Goal: Information Seeking & Learning: Learn about a topic

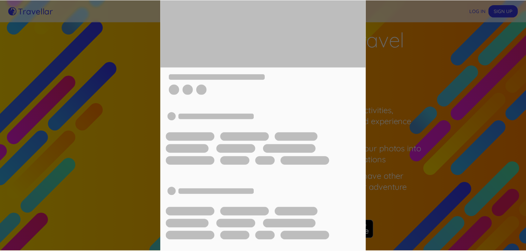
scroll to position [34, 0]
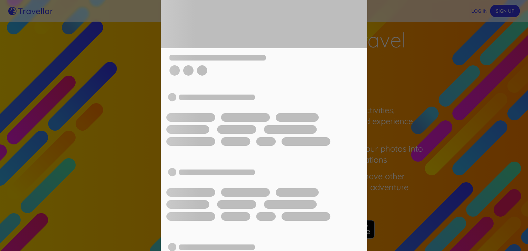
click at [481, 150] on div at bounding box center [264, 125] width 528 height 251
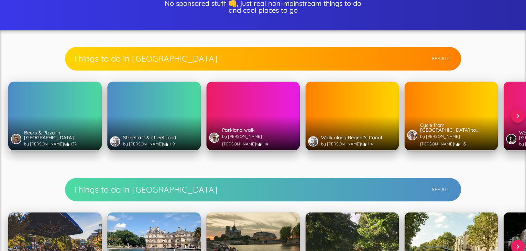
scroll to position [354, 0]
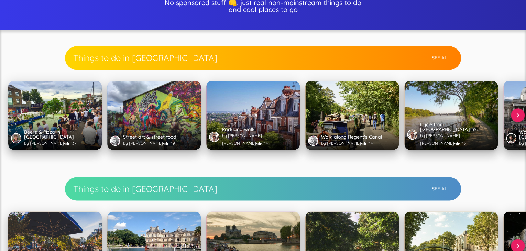
click at [209, 64] on div "Things to do in [GEOGRAPHIC_DATA] See All" at bounding box center [263, 58] width 396 height 24
click at [209, 56] on h2 "Things to do in [GEOGRAPHIC_DATA]" at bounding box center [251, 57] width 356 height 11
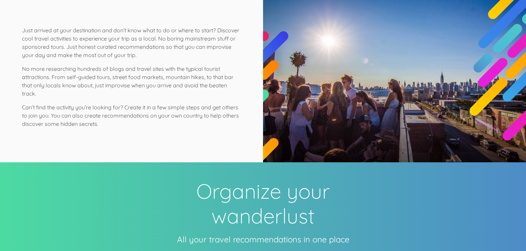
scroll to position [1238, 0]
